Goal: Task Accomplishment & Management: Check status

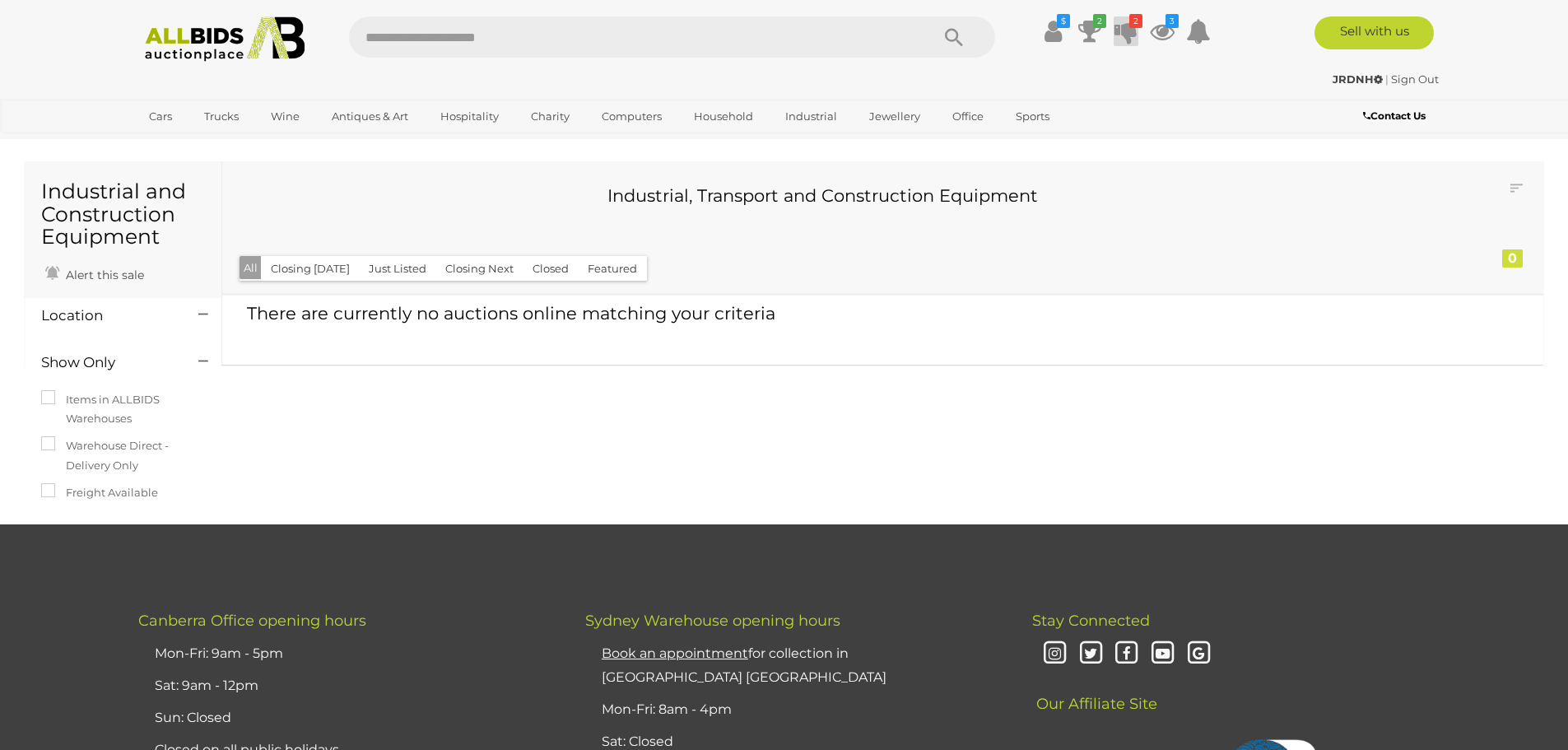
click at [1128, 35] on icon at bounding box center [1126, 31] width 23 height 29
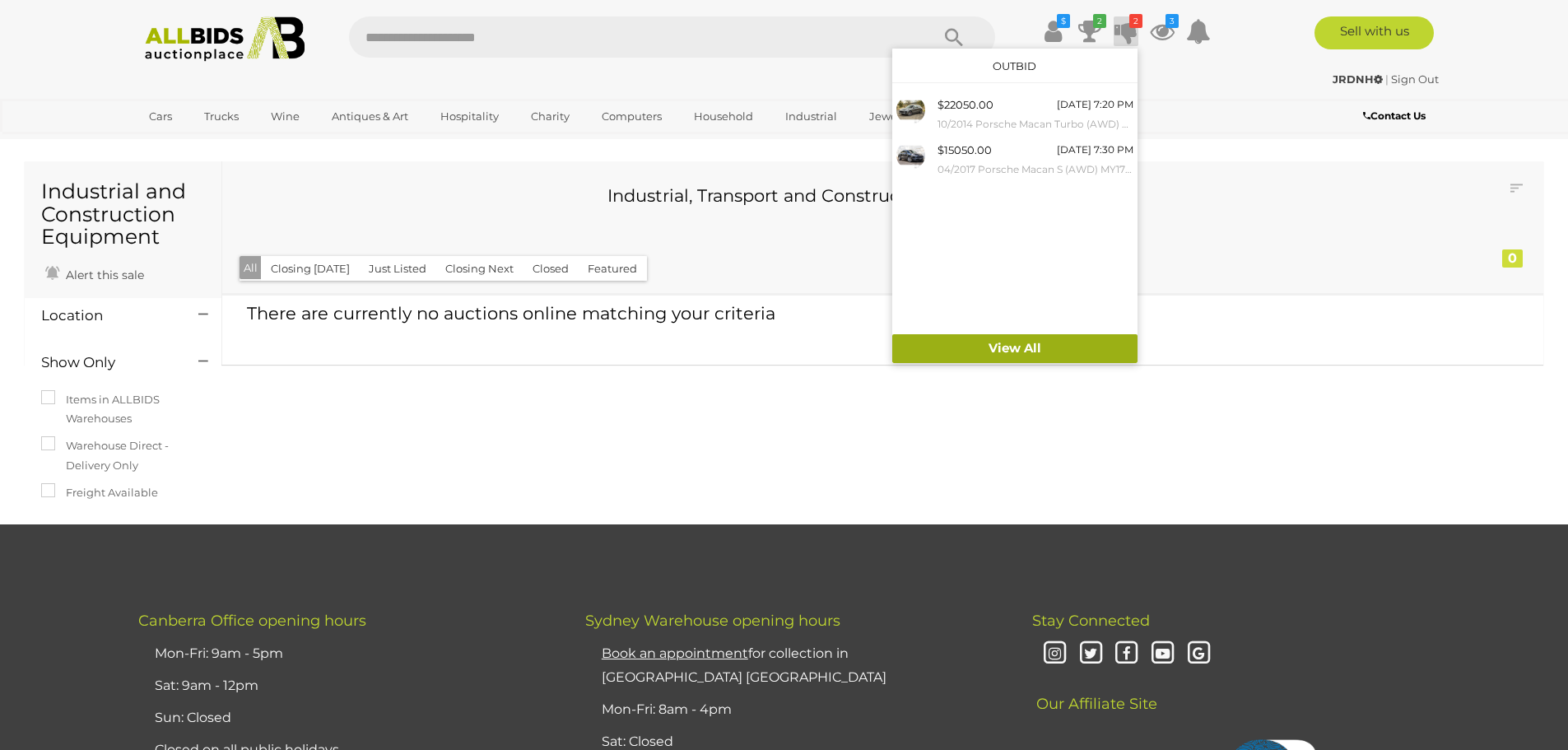
click at [1049, 347] on link "View All" at bounding box center [1015, 348] width 245 height 29
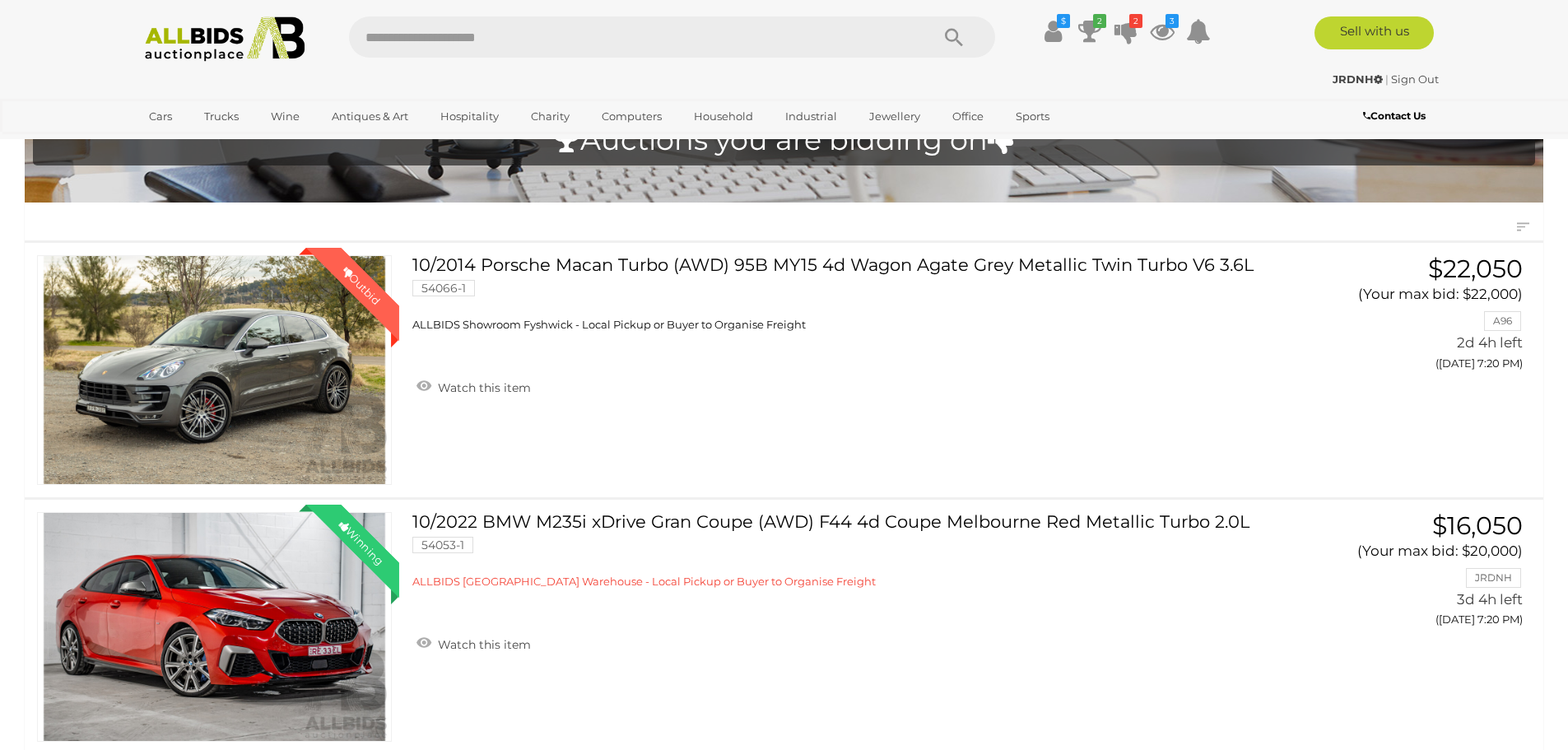
scroll to position [82, 0]
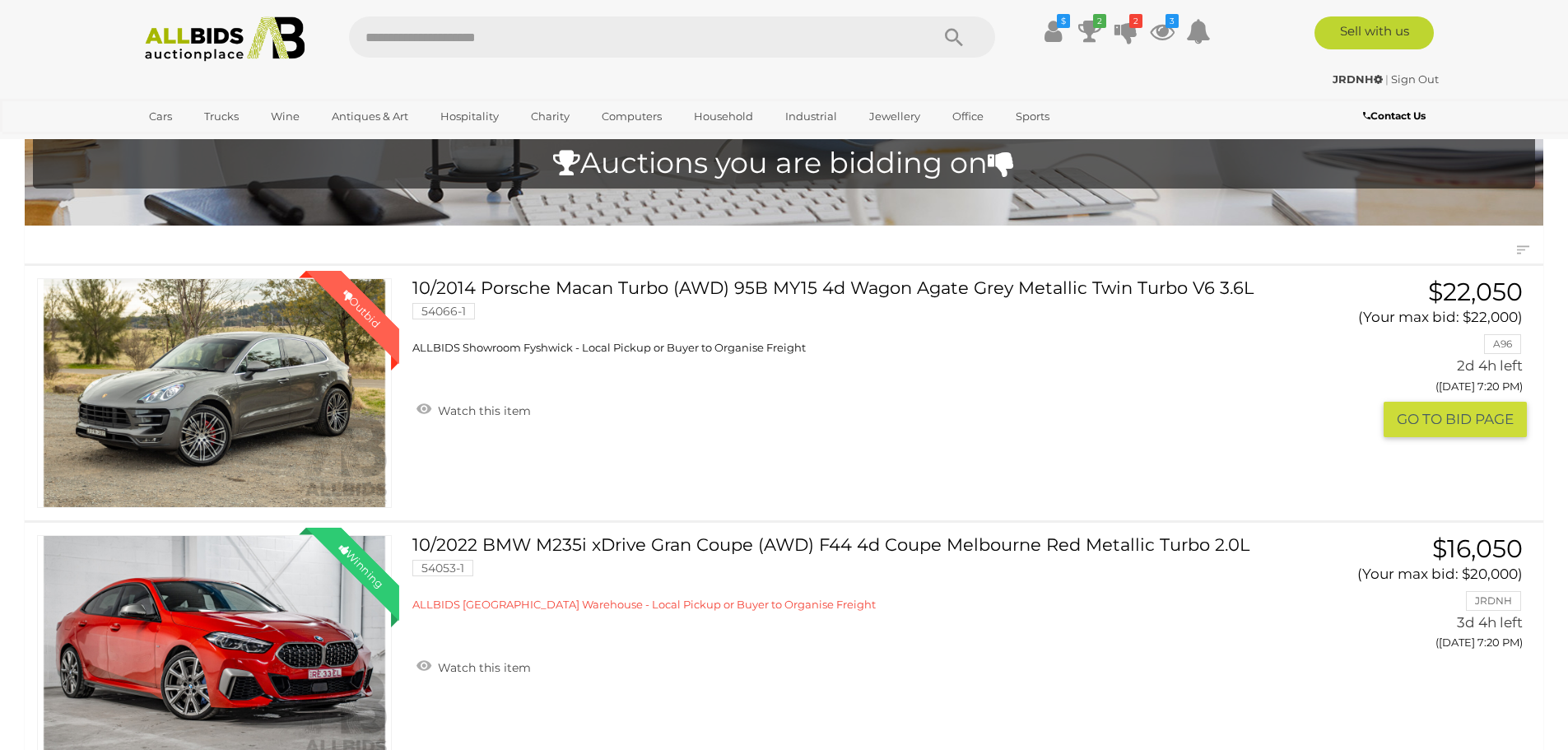
click at [282, 381] on link "Winning Outbid" at bounding box center [214, 392] width 355 height 229
